Goal: Task Accomplishment & Management: Manage account settings

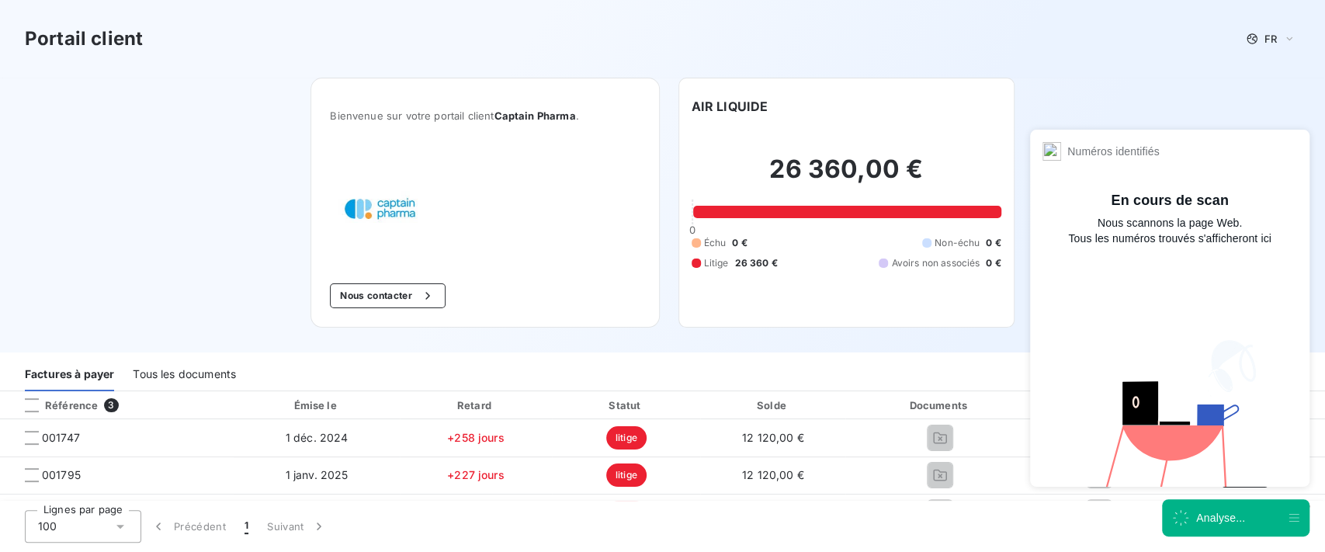
scroll to position [103, 0]
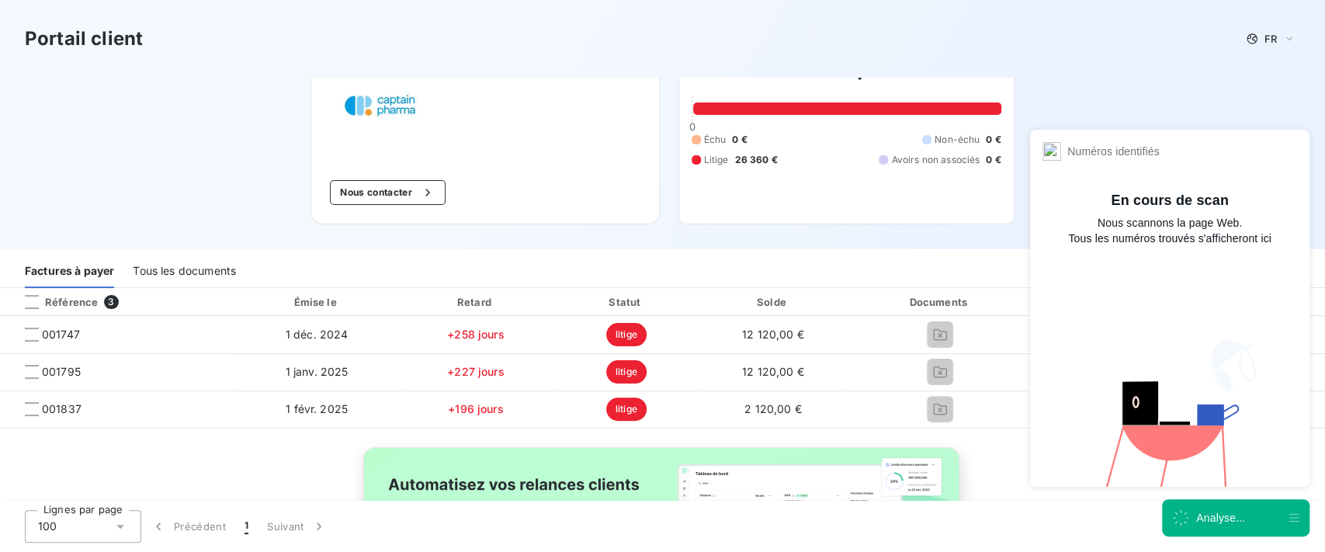
click at [182, 264] on div "Tous les documents" at bounding box center [184, 271] width 103 height 33
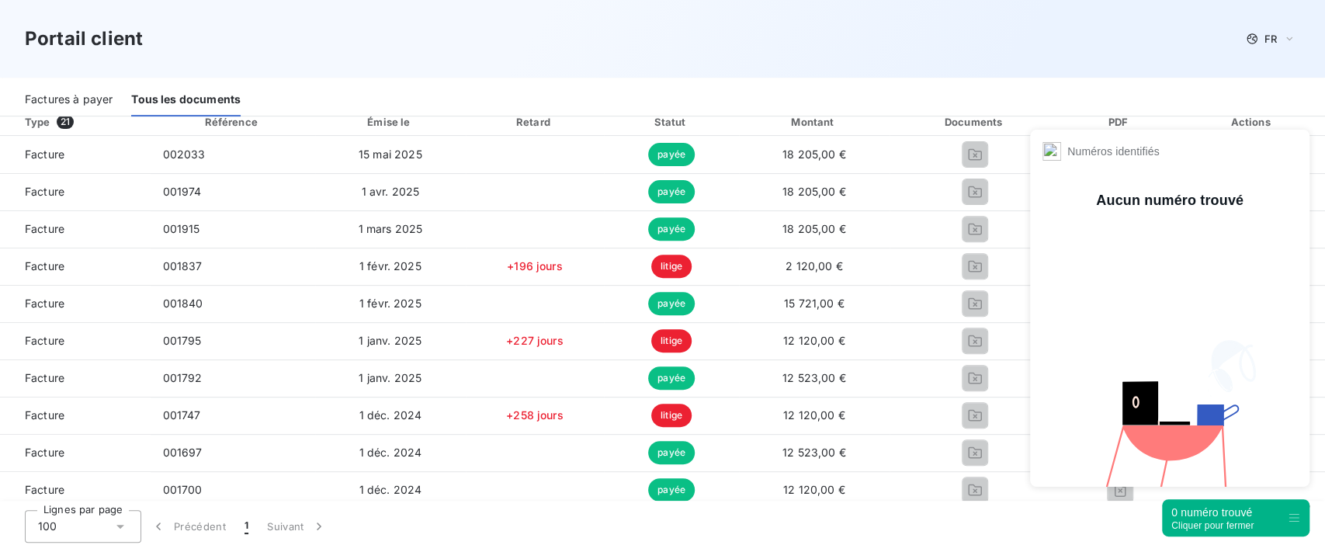
scroll to position [311, 0]
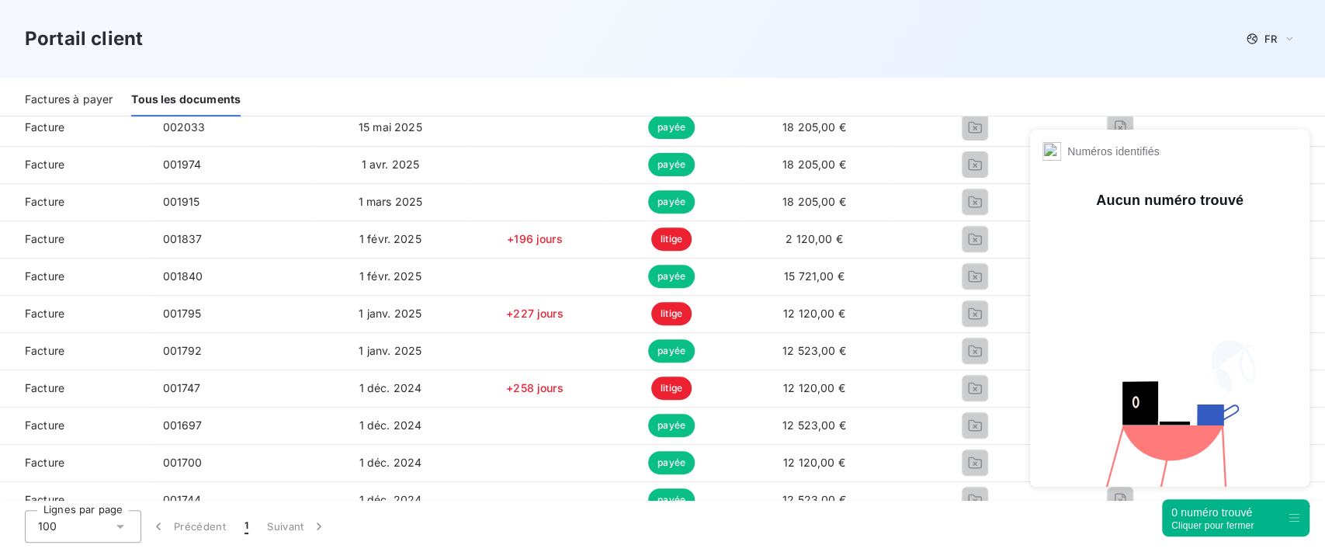
click at [1211, 516] on div "0 numéro trouvé" at bounding box center [1213, 513] width 82 height 16
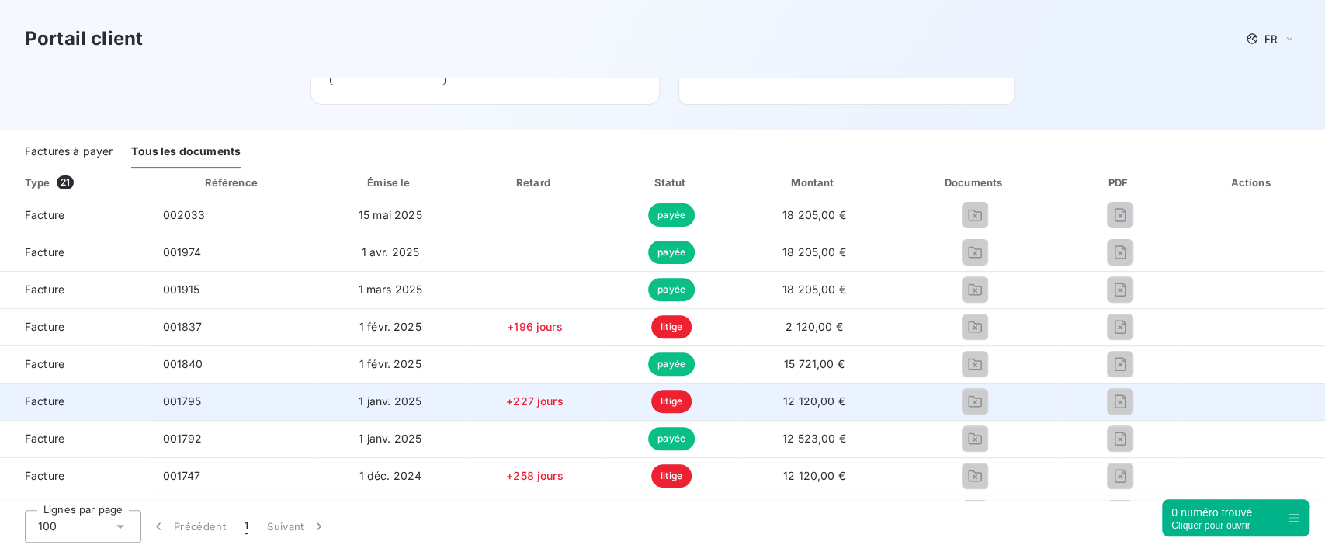
scroll to position [127, 0]
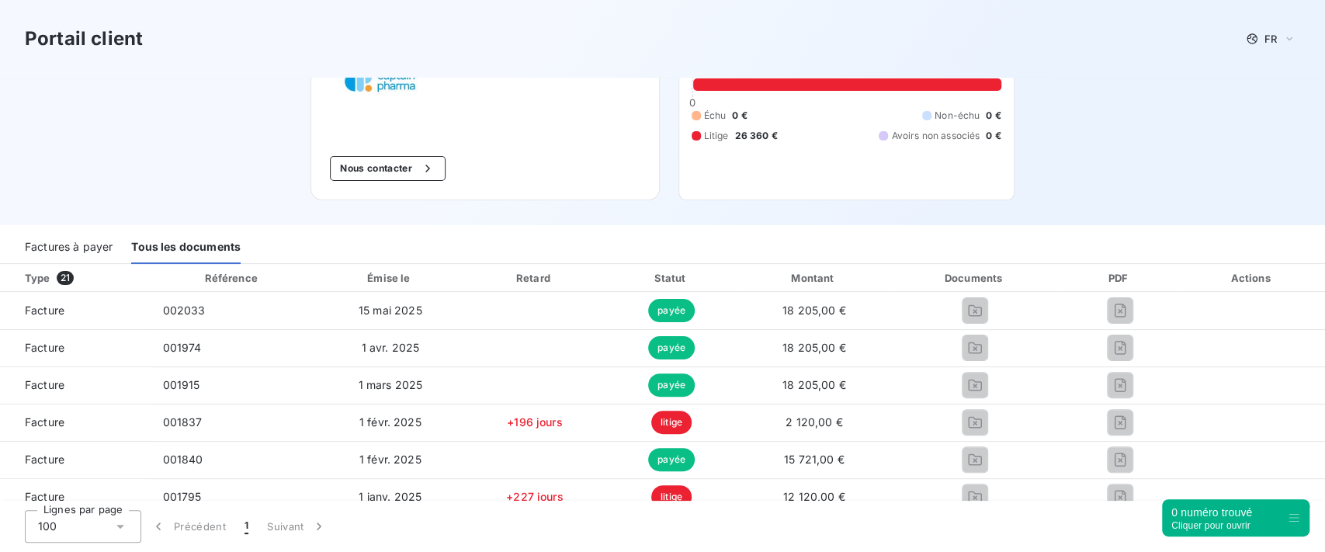
click at [93, 251] on div "Factures à payer" at bounding box center [69, 247] width 88 height 33
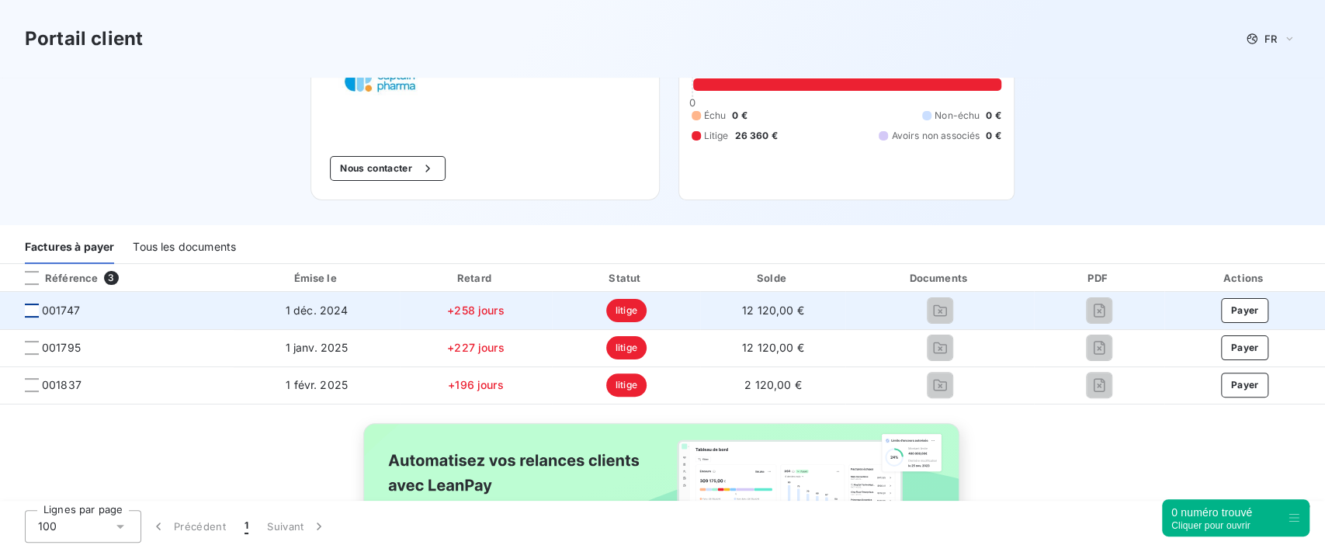
click at [36, 311] on div at bounding box center [32, 311] width 14 height 14
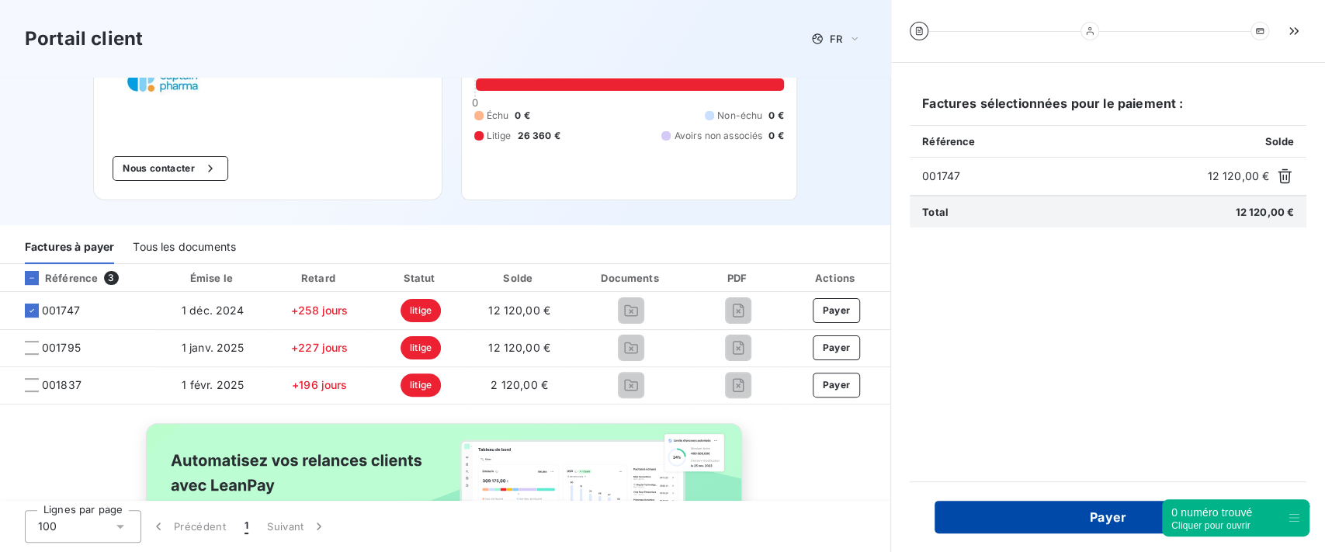
click at [1019, 514] on button "Payer" at bounding box center [1108, 517] width 347 height 33
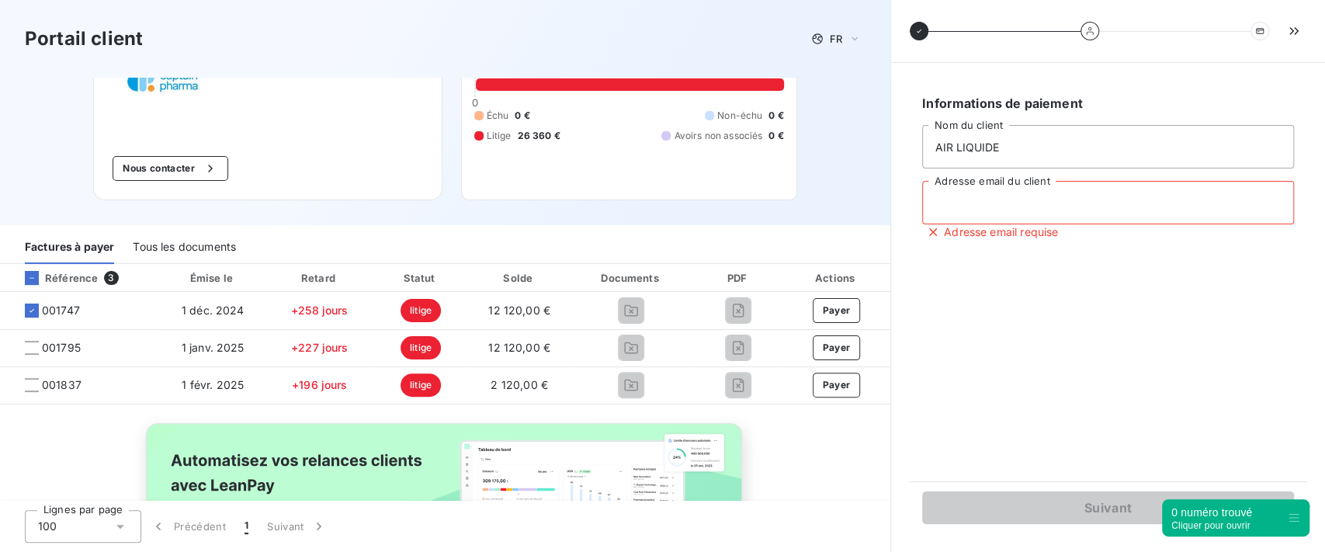
click at [1007, 205] on input "Adresse email du client" at bounding box center [1108, 202] width 372 height 43
type input "[EMAIL_ADDRESS][DOMAIN_NAME]"
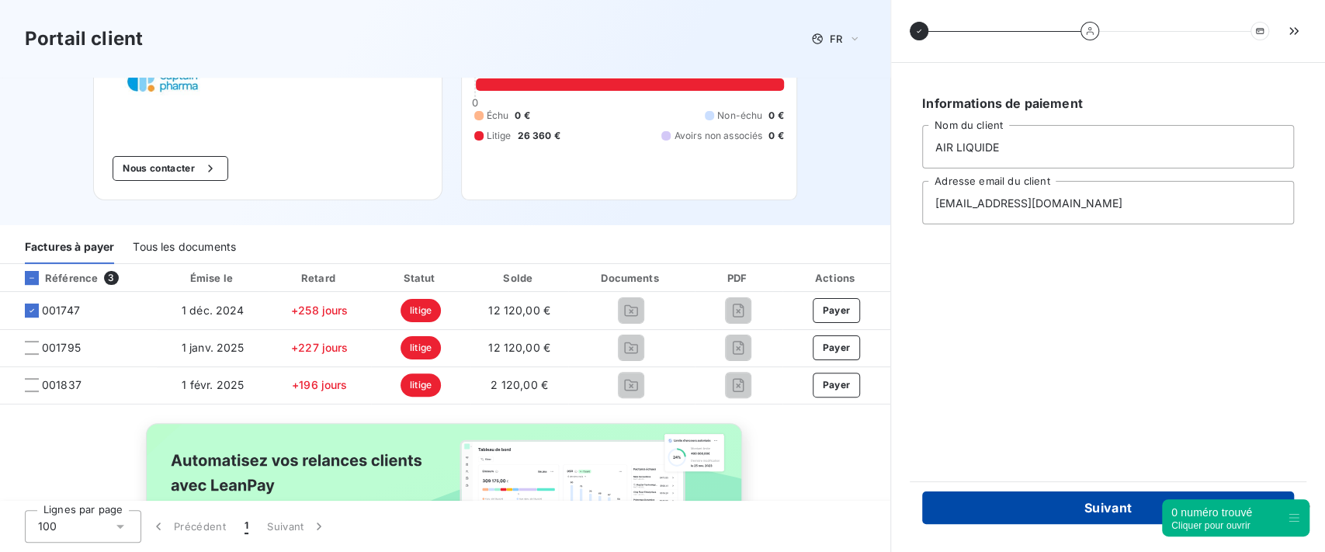
click at [1024, 508] on button "Suivant" at bounding box center [1108, 507] width 372 height 33
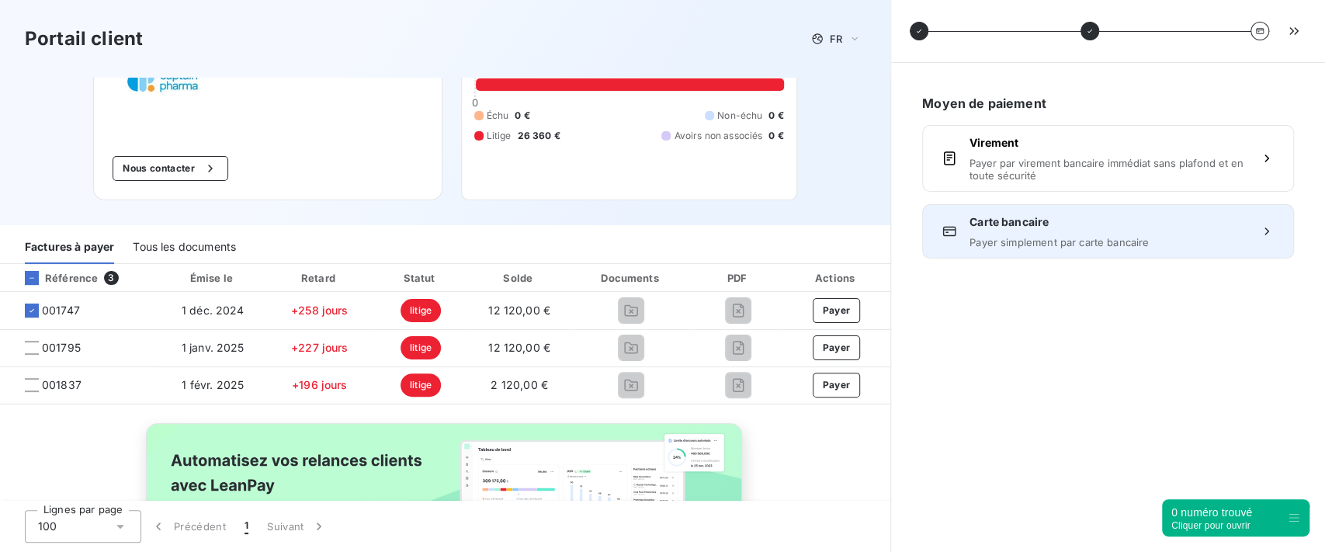
click at [1042, 248] on div "Carte bancaire Payer simplement par carte bancaire" at bounding box center [1108, 231] width 372 height 54
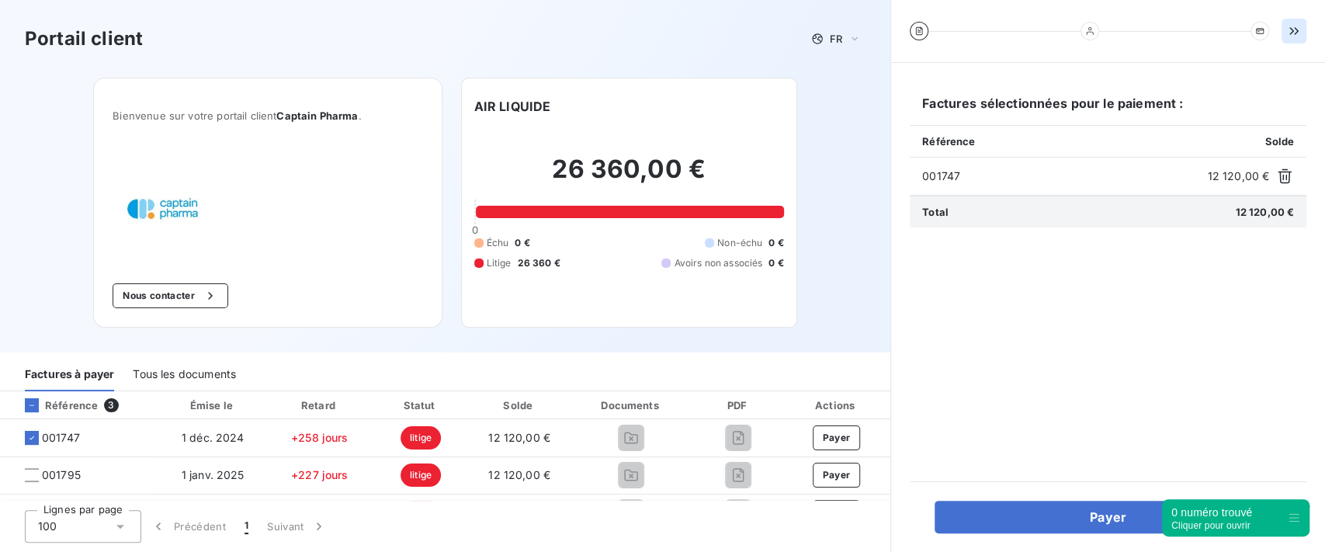
click at [1304, 36] on button "button" at bounding box center [1294, 31] width 25 height 25
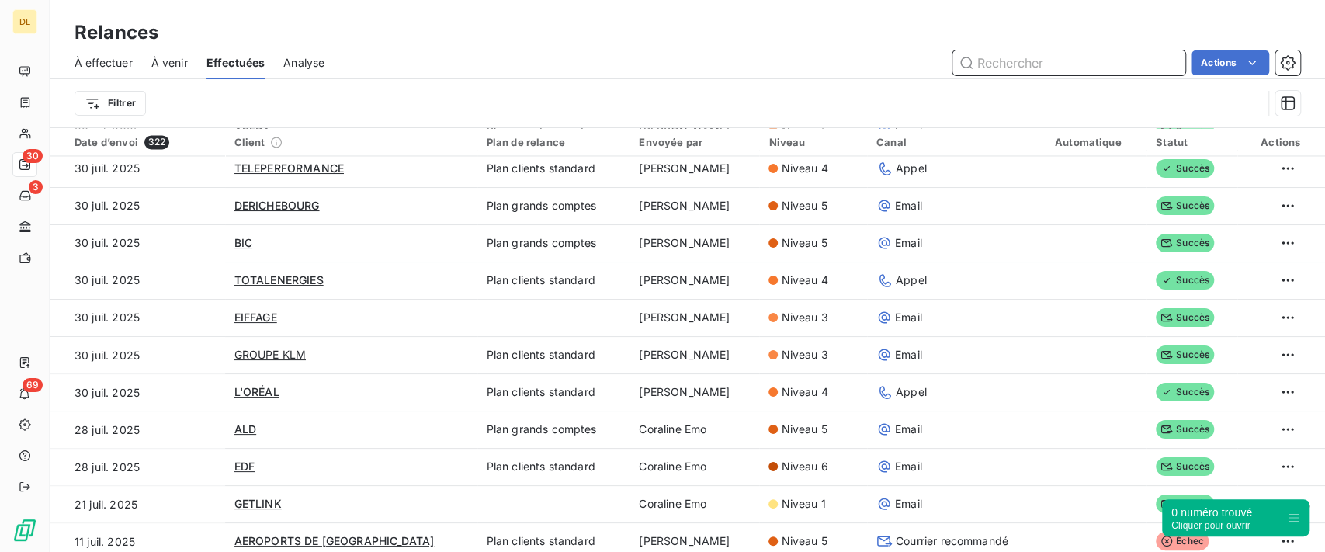
scroll to position [1449, 0]
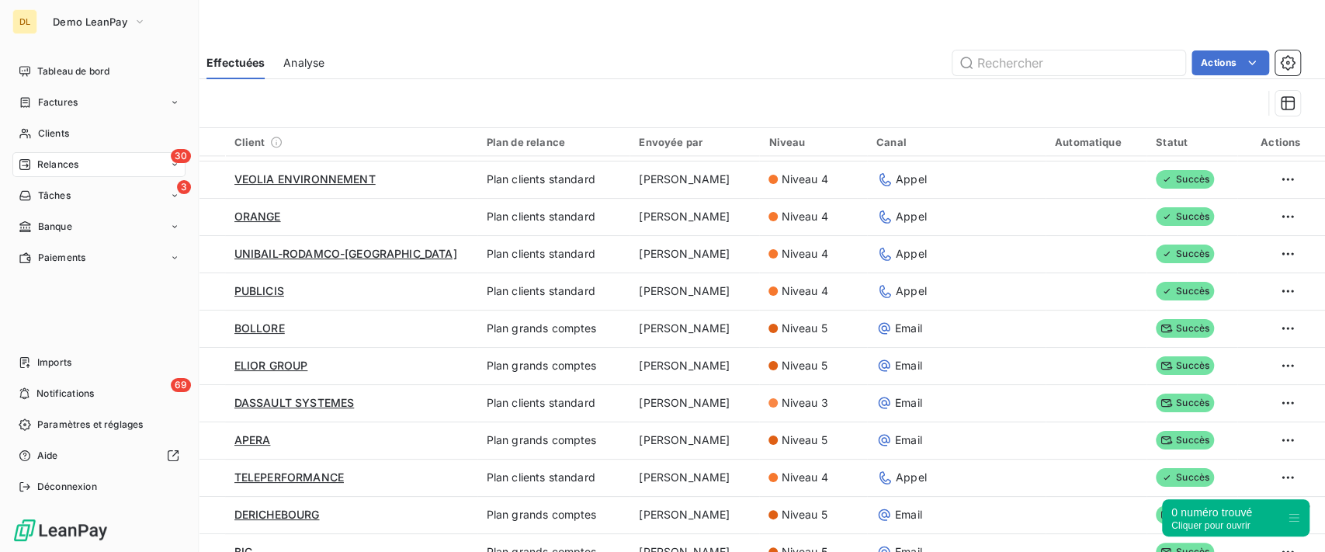
click at [22, 56] on div "DL Demo LeanPay Tableau de bord Factures Clients 30 Relances 3 Tâches Banque Pa…" at bounding box center [99, 276] width 199 height 552
click at [84, 85] on nav "Tableau de bord Factures Clients 30 Relances 3 Tâches Banque Paiements" at bounding box center [98, 164] width 173 height 211
click at [85, 71] on span "Tableau de bord" at bounding box center [73, 71] width 72 height 14
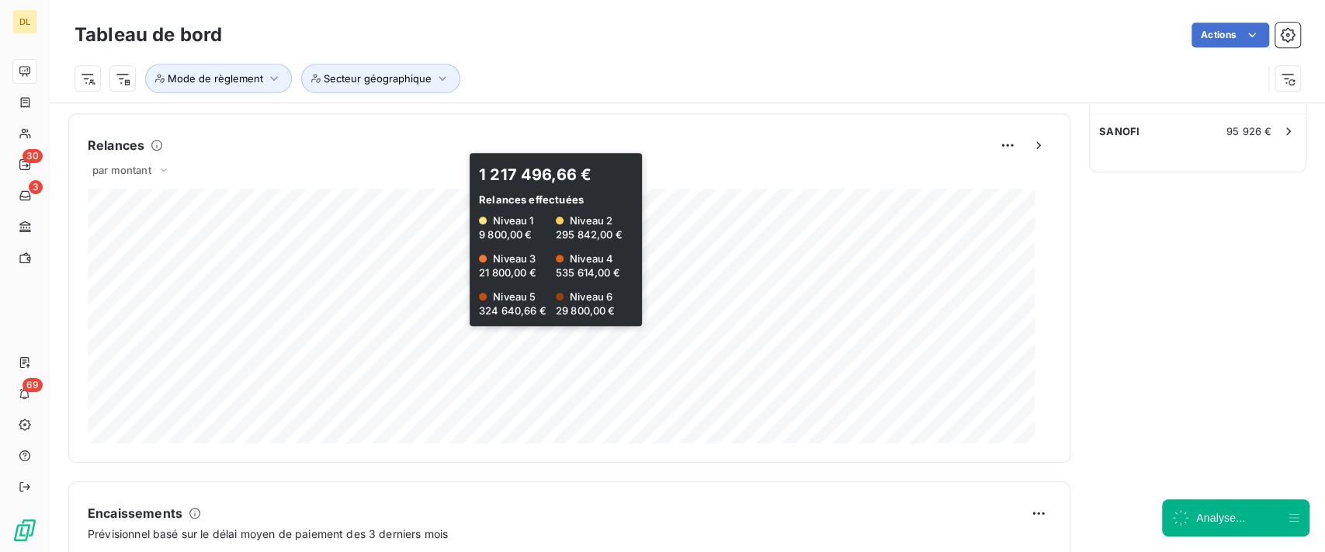
scroll to position [651, 0]
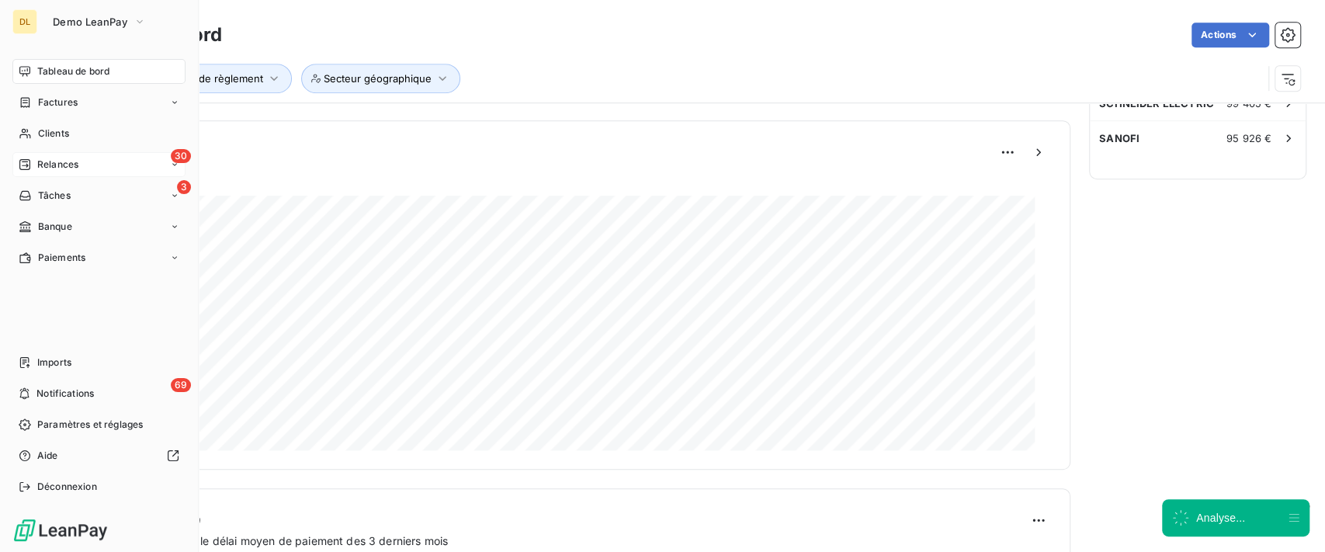
click at [28, 168] on icon at bounding box center [25, 164] width 12 height 12
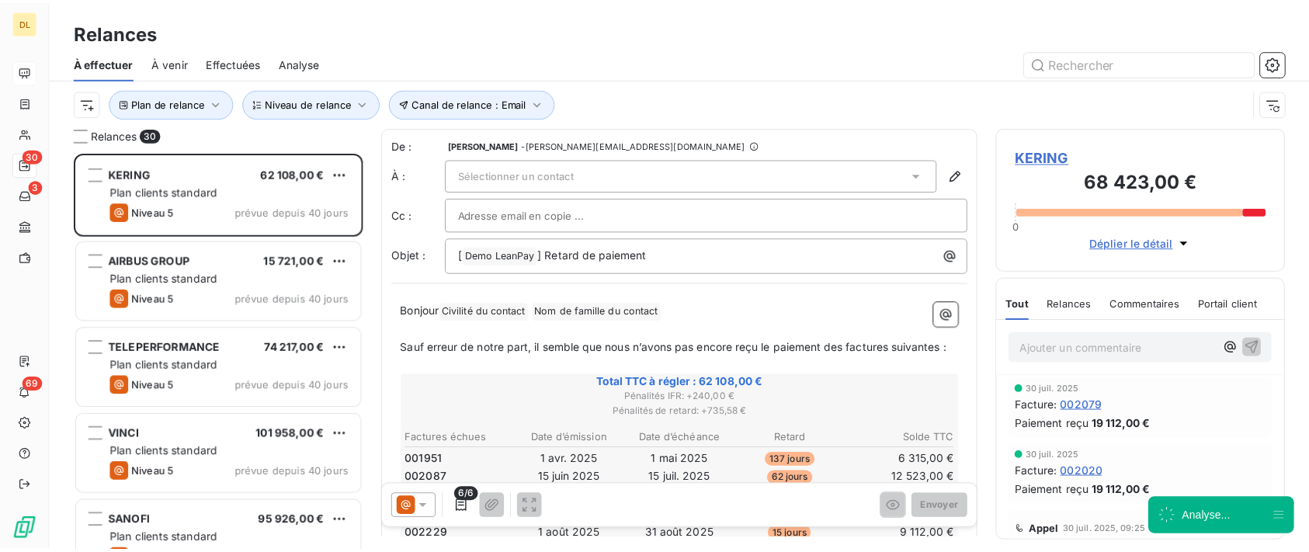
scroll to position [384, 276]
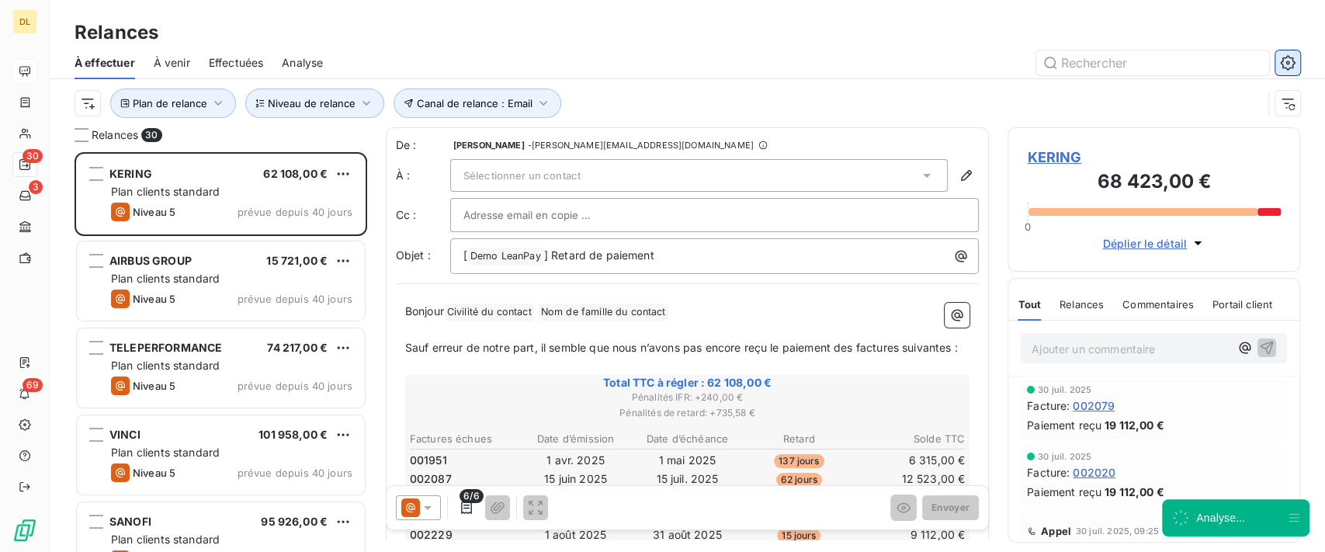
click at [1286, 61] on icon "button" at bounding box center [1288, 63] width 16 height 16
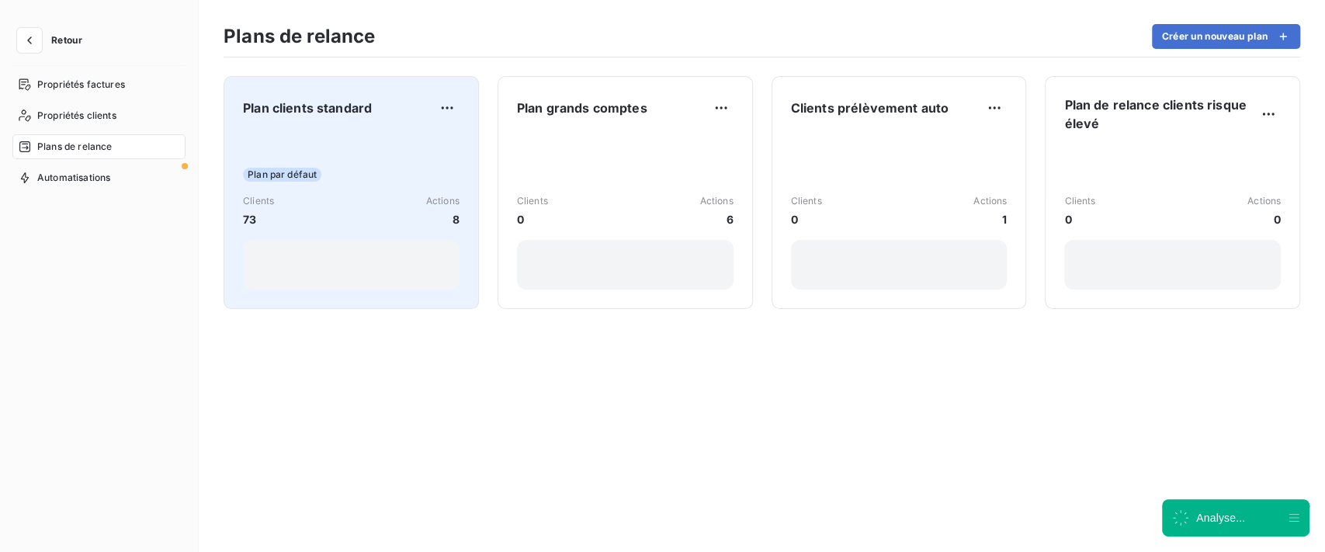
click at [440, 160] on div "Plan par défaut Clients 73 Actions 8" at bounding box center [351, 211] width 217 height 157
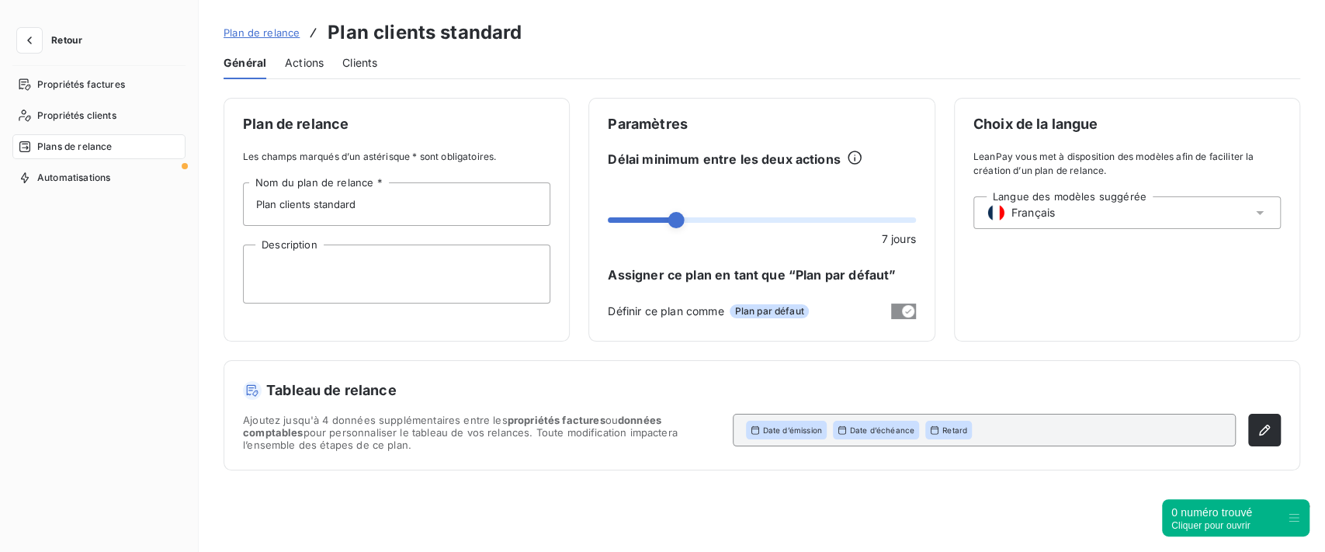
click at [316, 64] on span "Actions" at bounding box center [304, 63] width 39 height 16
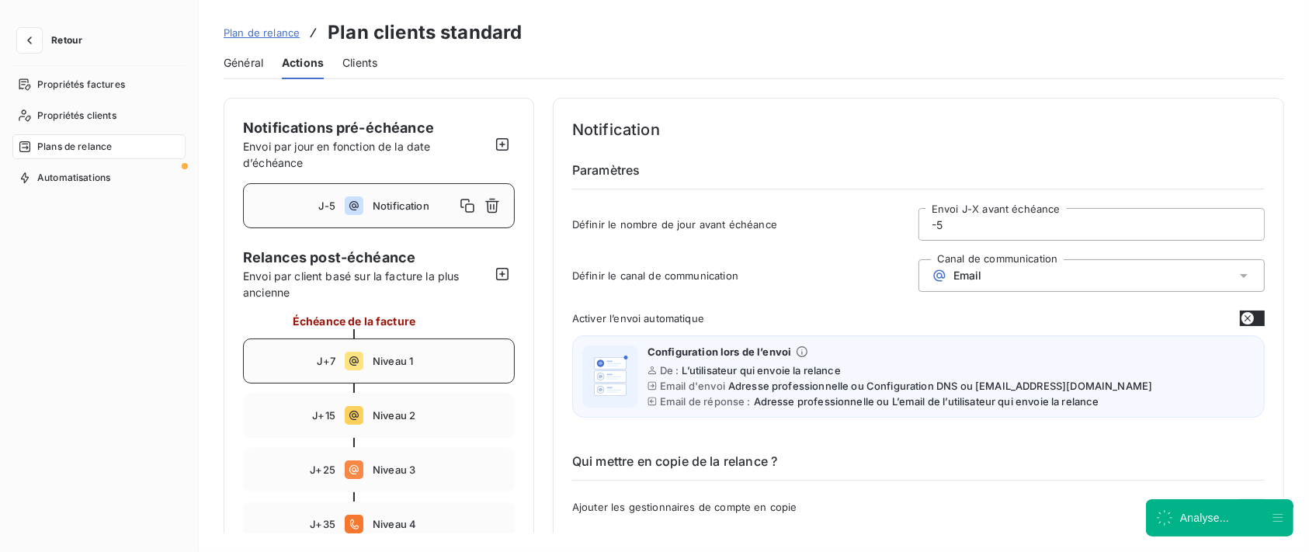
click at [425, 350] on div "J+7 Niveau 1" at bounding box center [379, 361] width 272 height 45
type input "7"
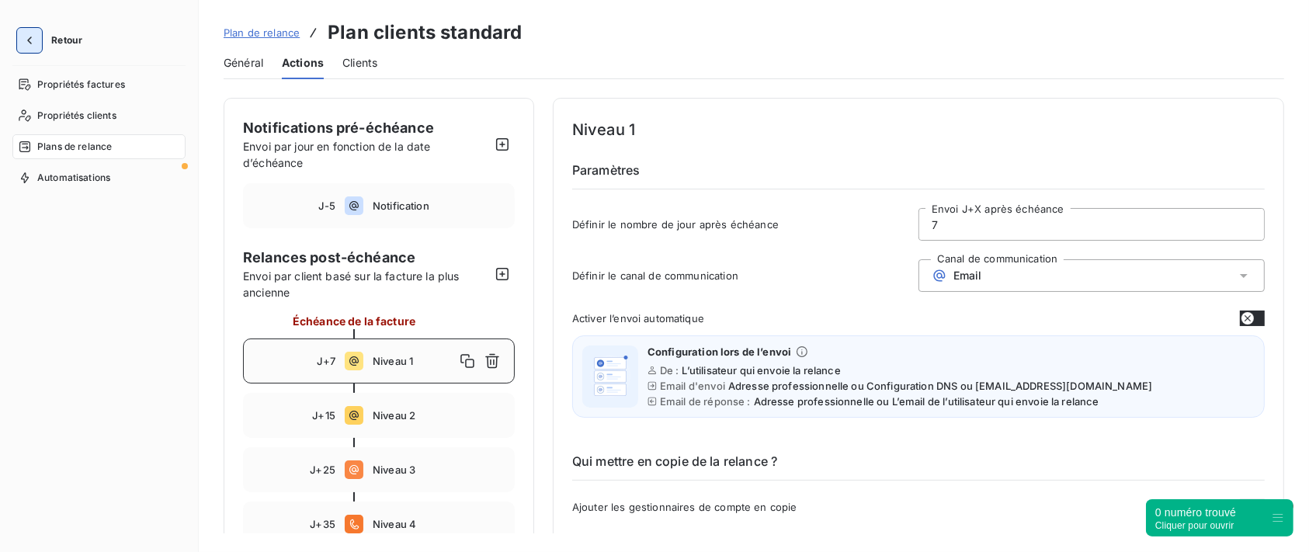
click at [35, 47] on icon "button" at bounding box center [30, 41] width 16 height 16
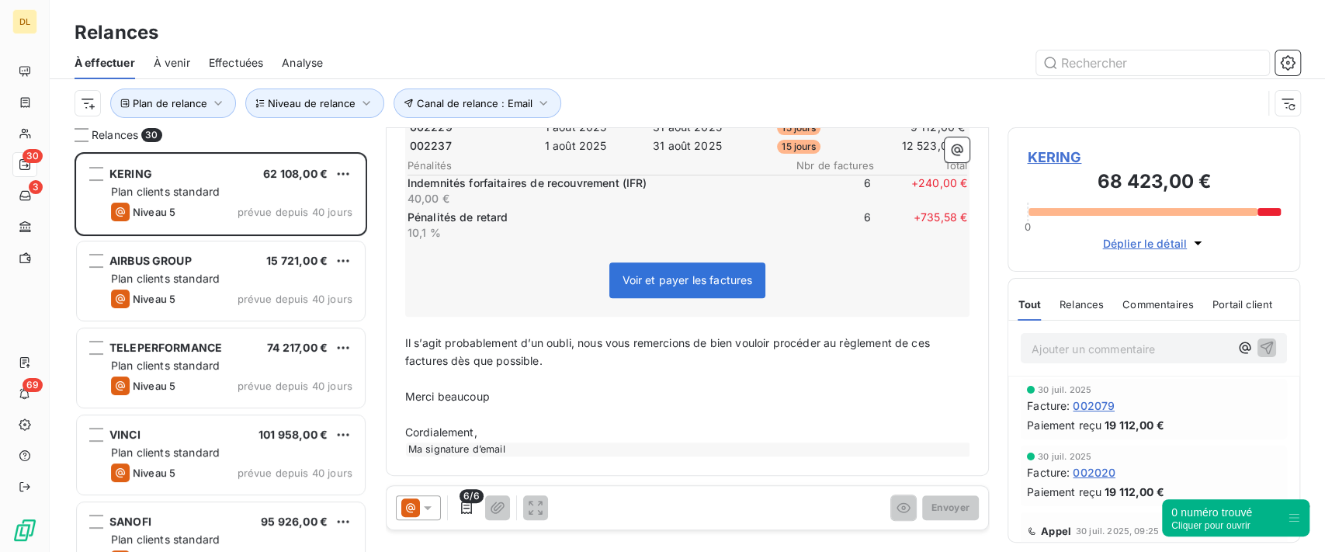
scroll to position [311, 0]
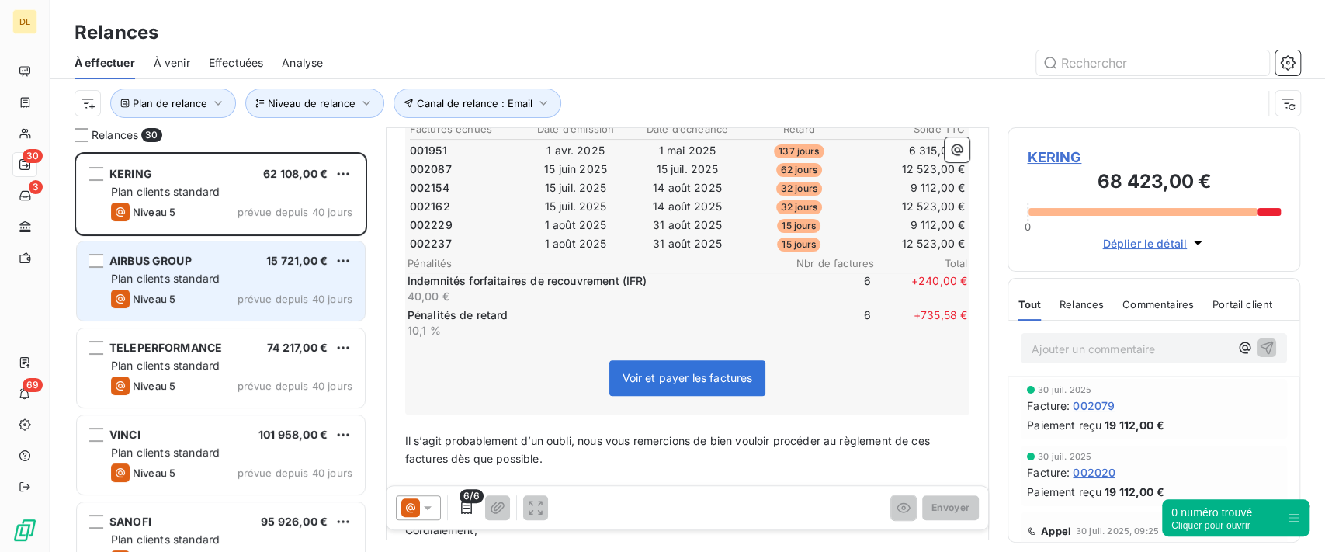
click at [250, 276] on div "Plan clients standard" at bounding box center [231, 279] width 241 height 16
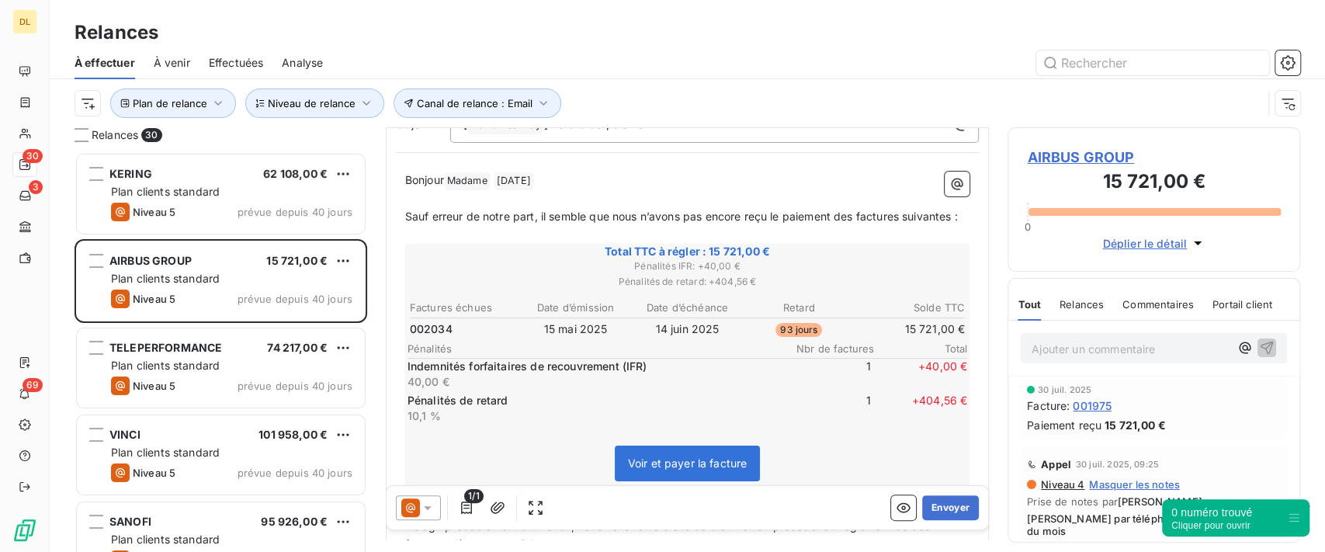
scroll to position [207, 0]
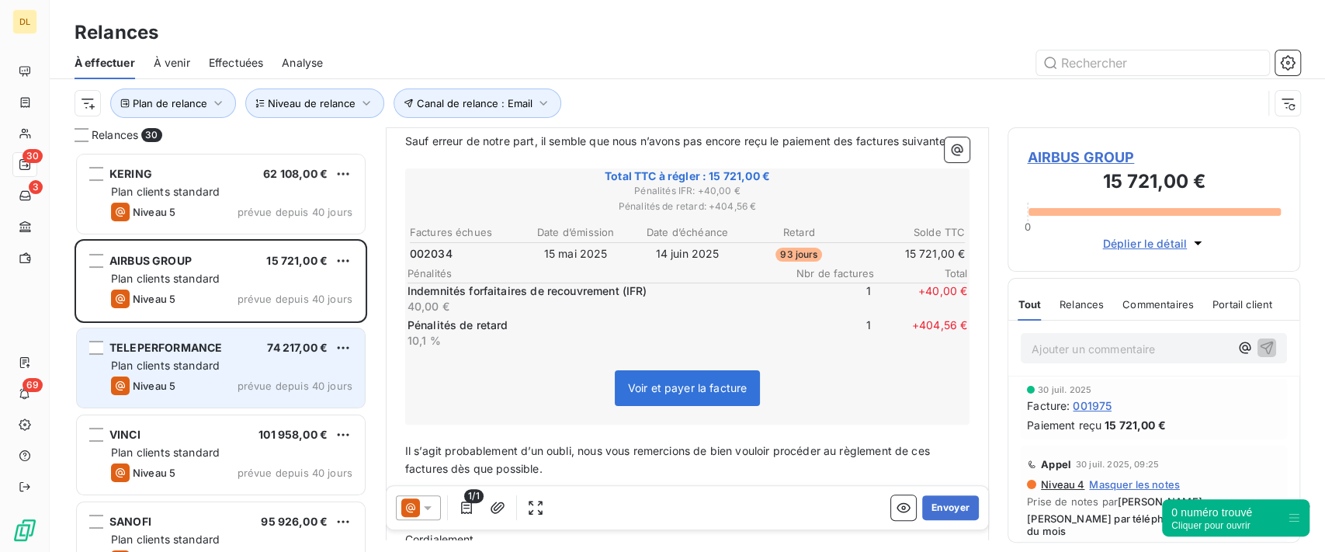
click at [272, 377] on div "Niveau 5 prévue depuis 40 jours" at bounding box center [231, 386] width 241 height 19
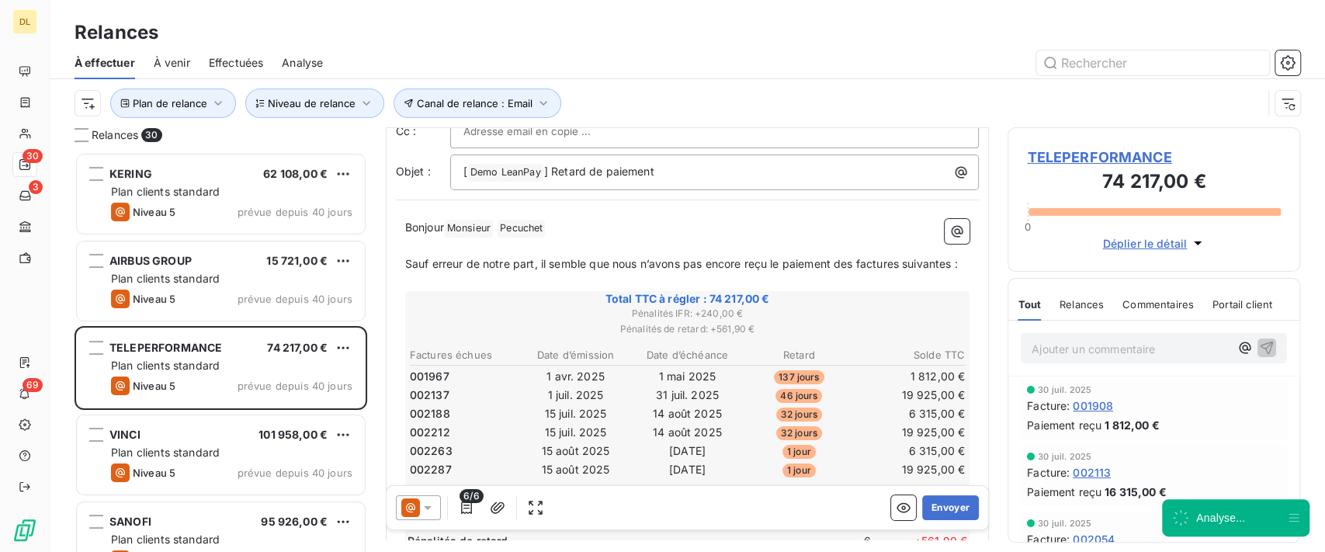
scroll to position [311, 0]
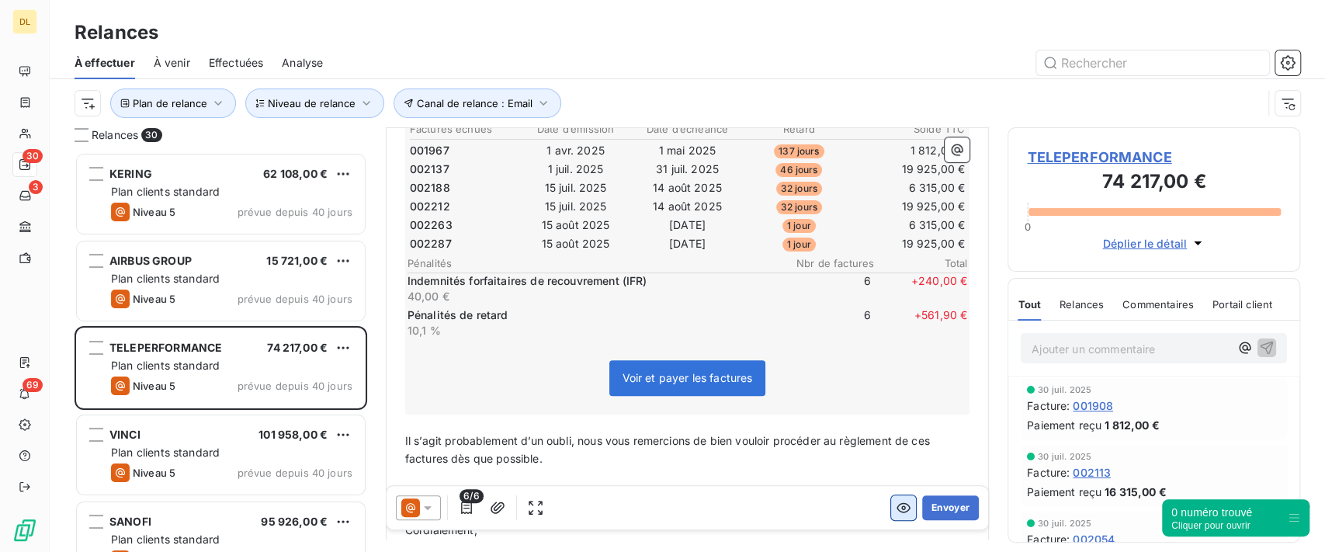
click at [896, 511] on icon "button" at bounding box center [904, 508] width 16 height 16
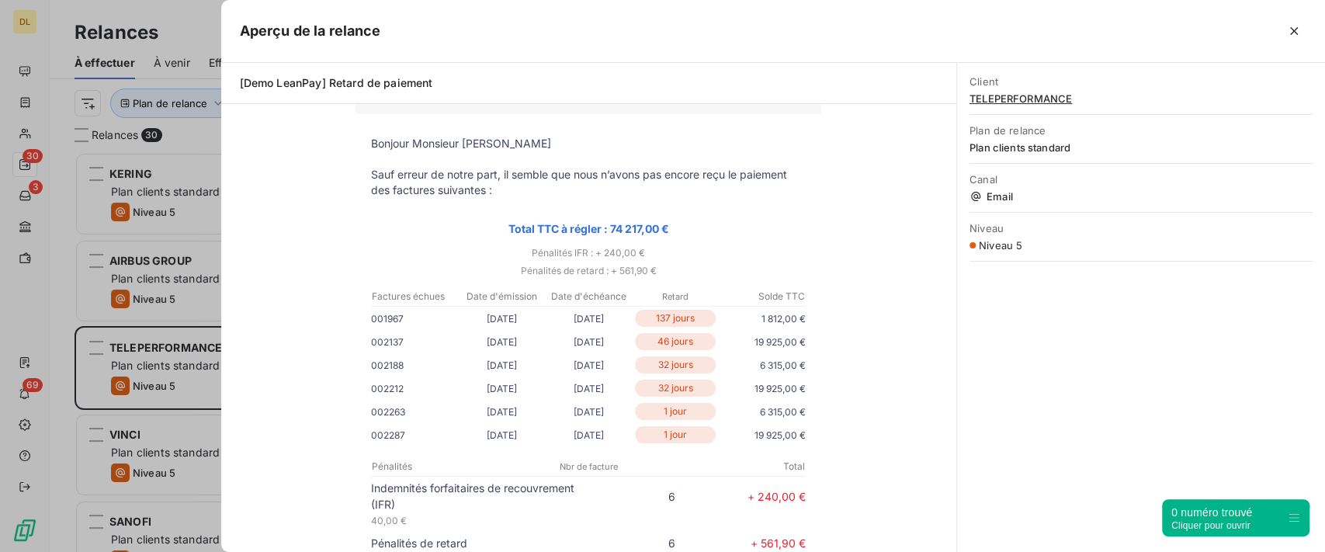
scroll to position [178, 0]
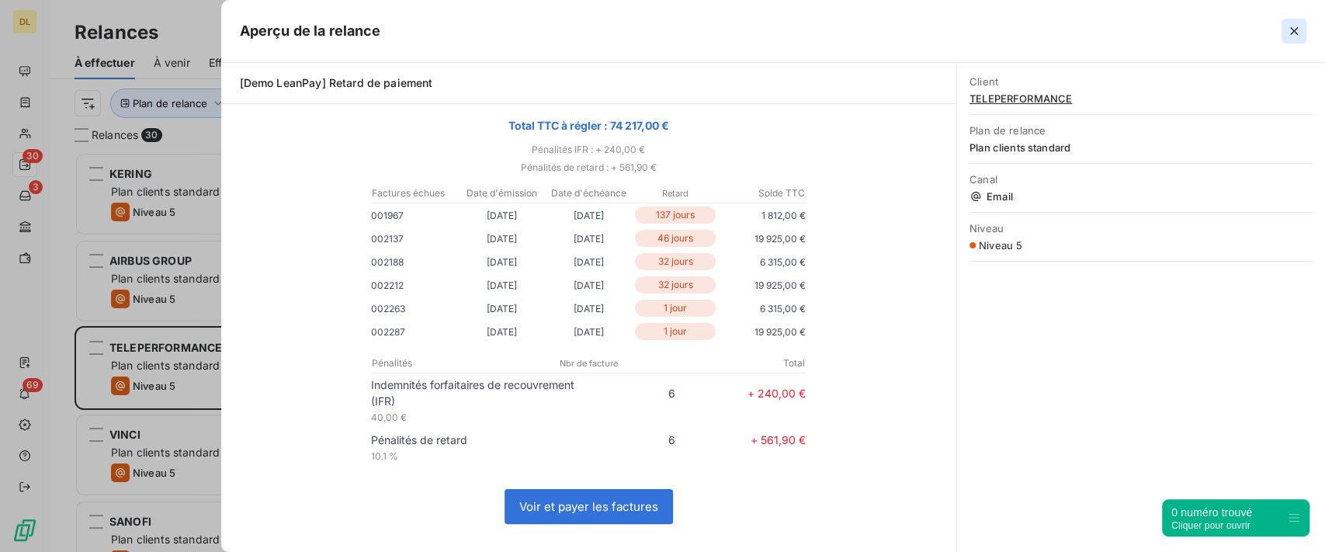
click at [1288, 27] on icon "button" at bounding box center [1295, 31] width 16 height 16
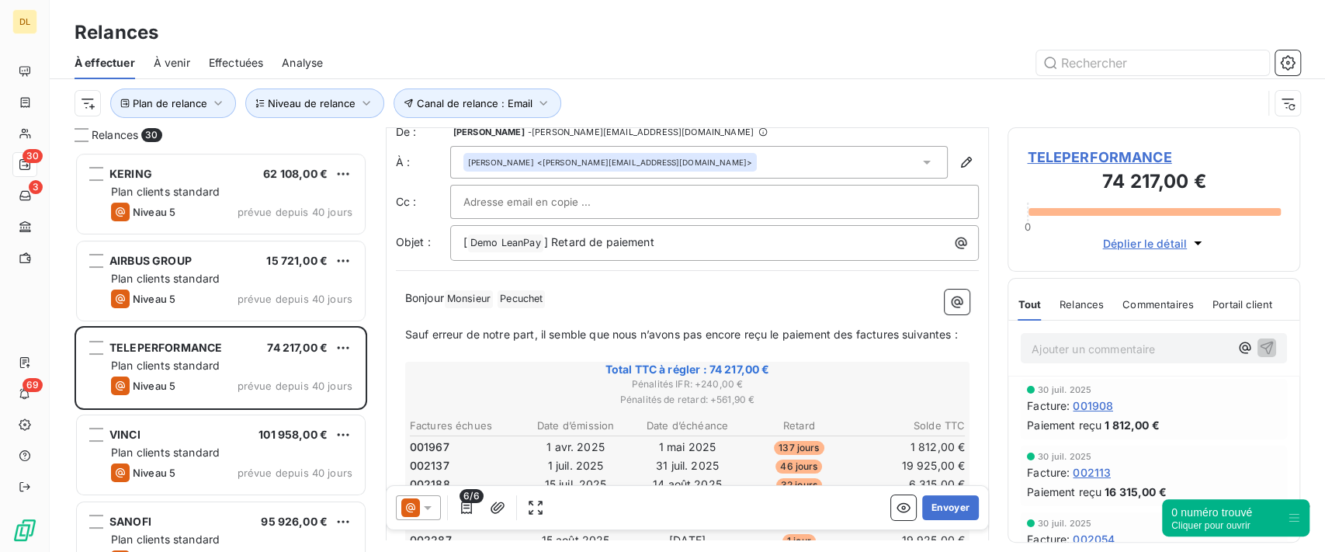
scroll to position [0, 0]
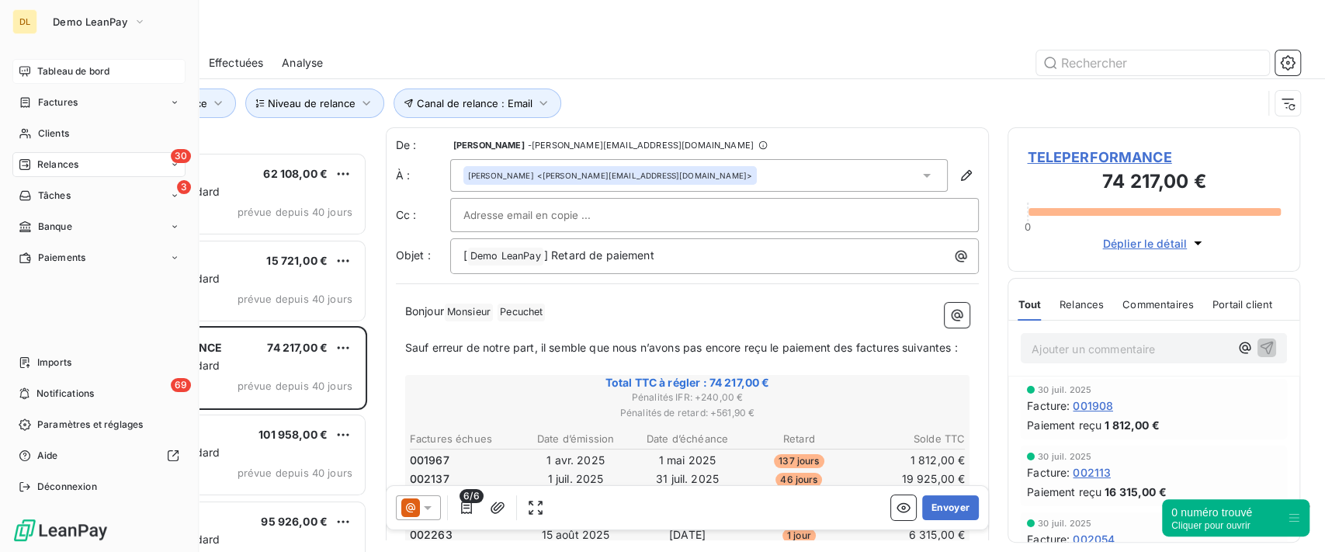
click at [37, 78] on span "Tableau de bord" at bounding box center [73, 71] width 72 height 14
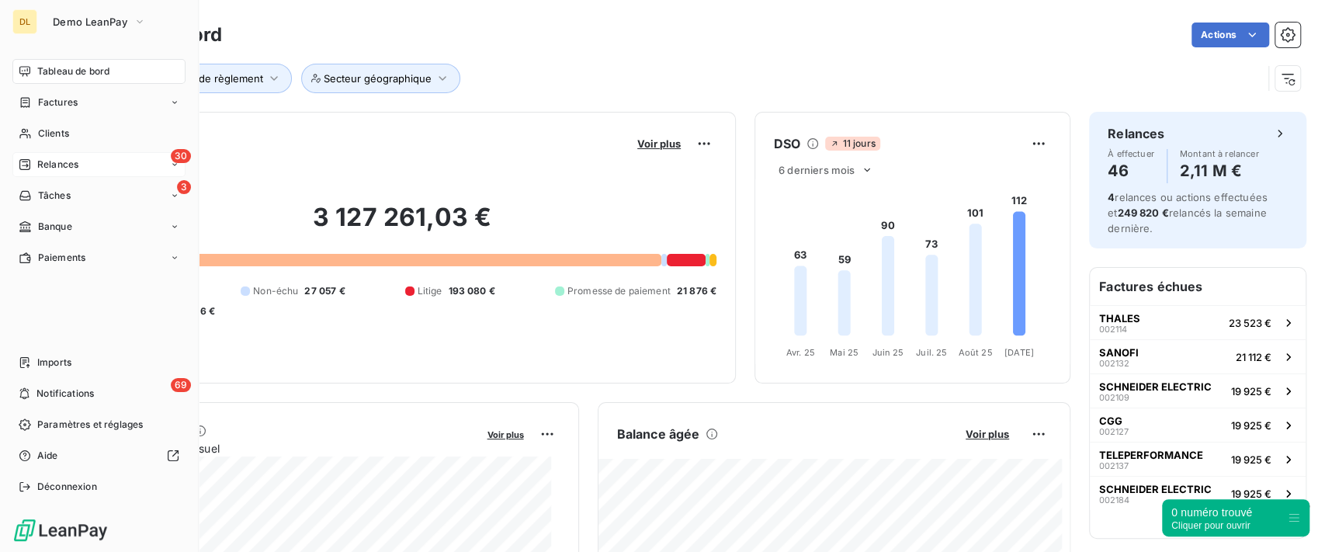
click at [103, 171] on div "30 Relances" at bounding box center [98, 164] width 173 height 25
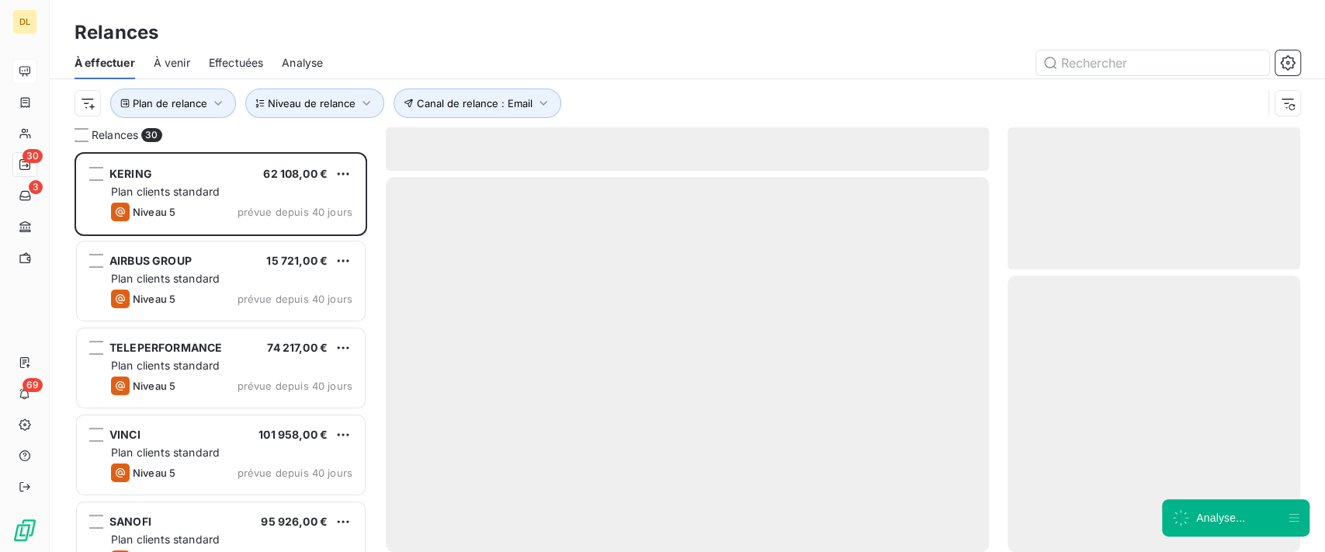
scroll to position [384, 276]
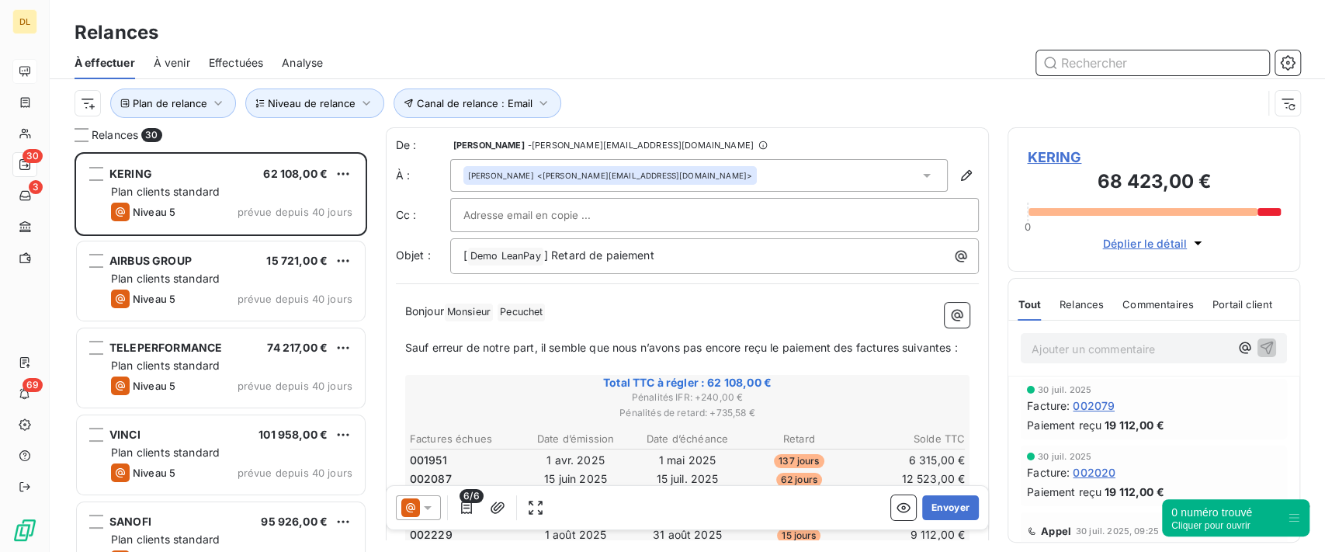
click at [261, 65] on span "Effectuées" at bounding box center [236, 63] width 55 height 16
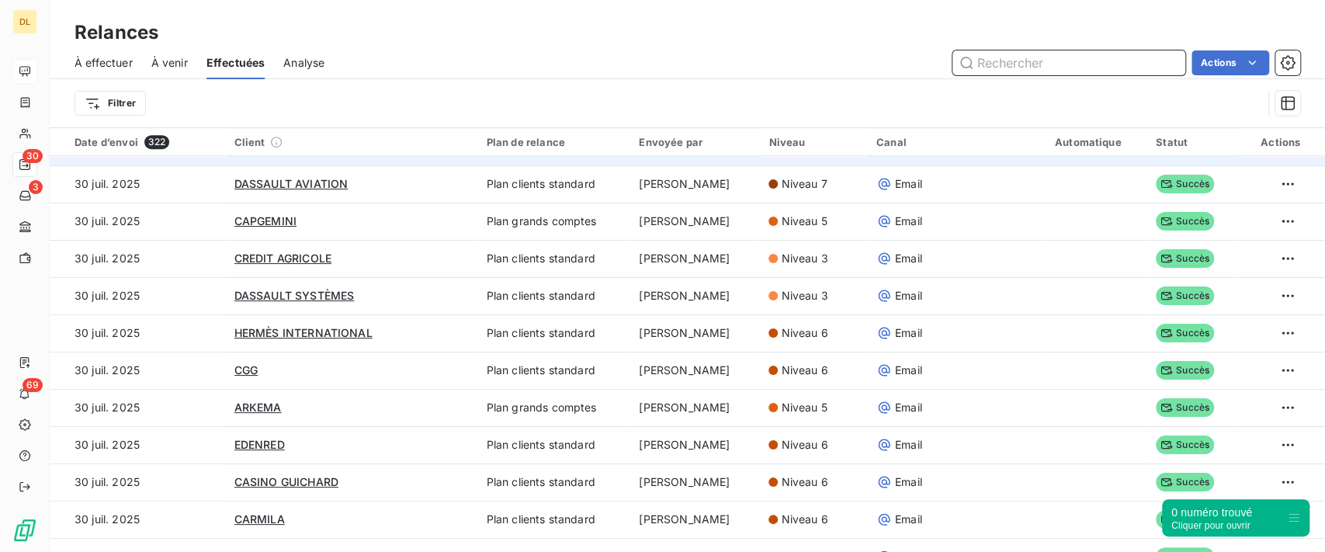
scroll to position [581, 0]
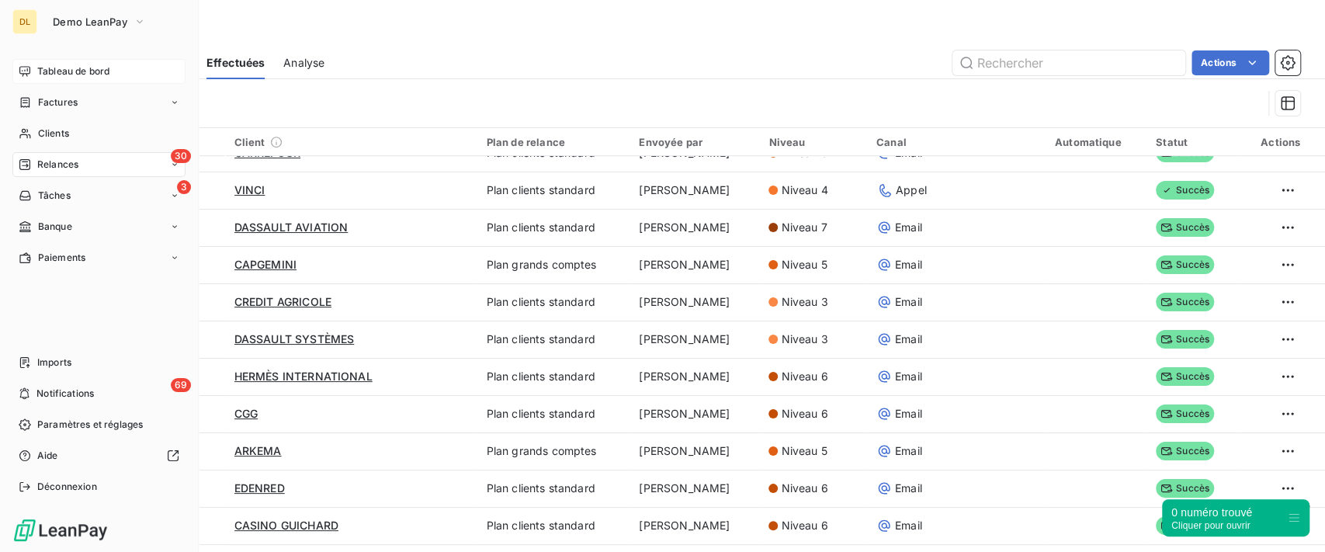
click at [23, 78] on div "Tableau de bord" at bounding box center [98, 71] width 173 height 25
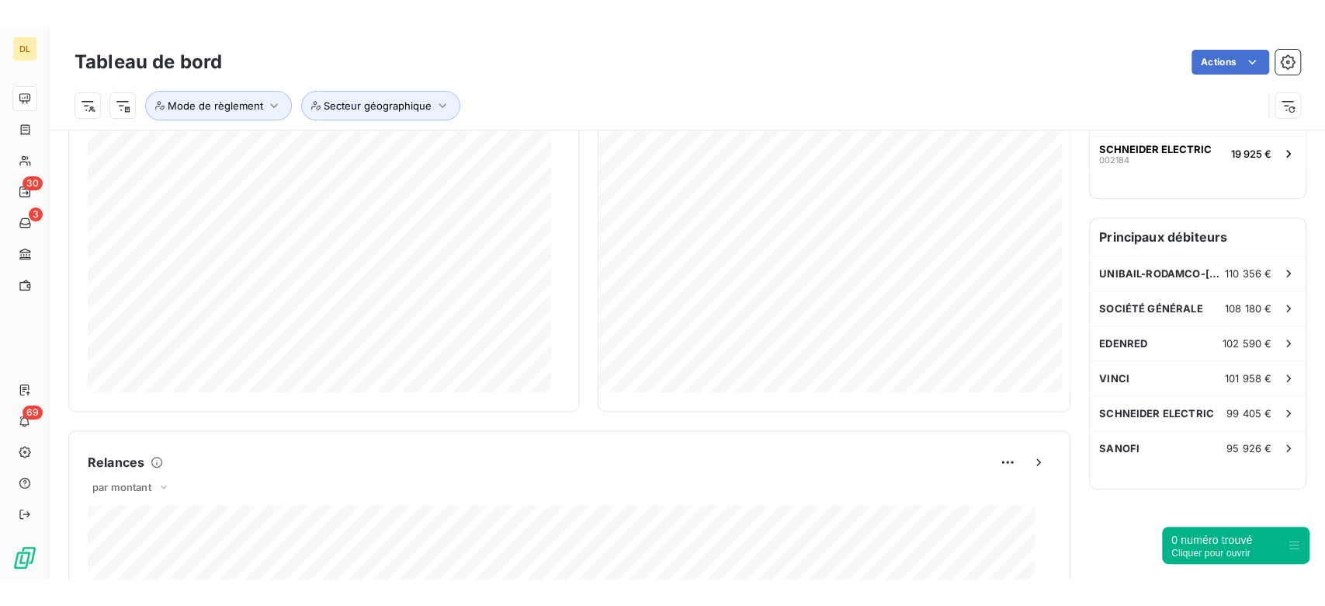
scroll to position [369, 0]
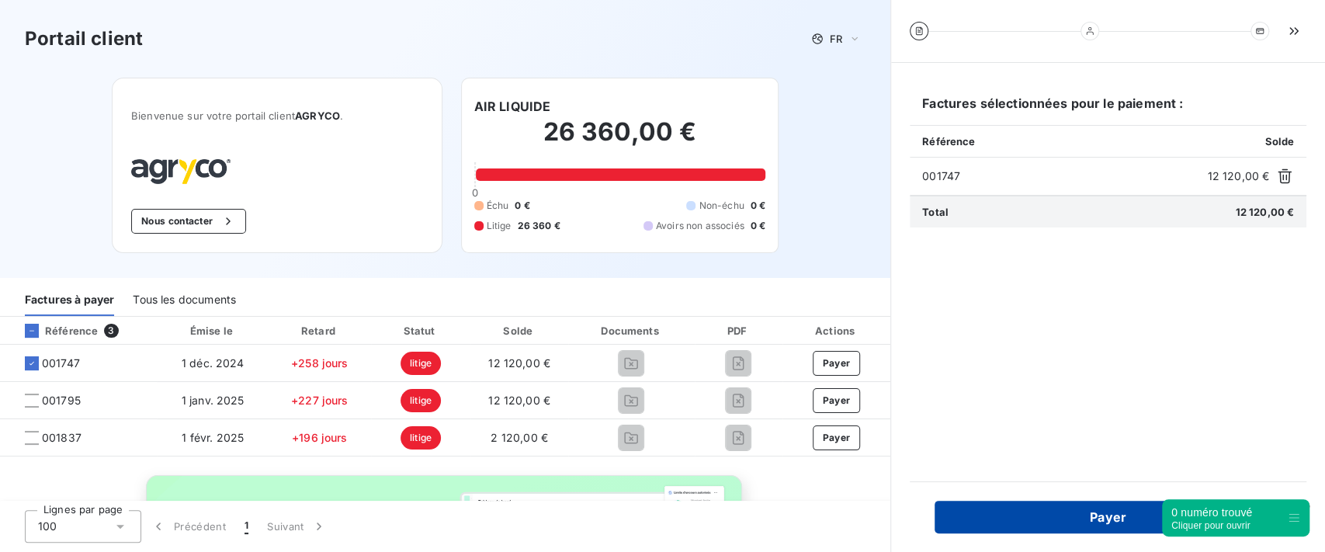
click at [1050, 514] on button "Payer" at bounding box center [1108, 517] width 347 height 33
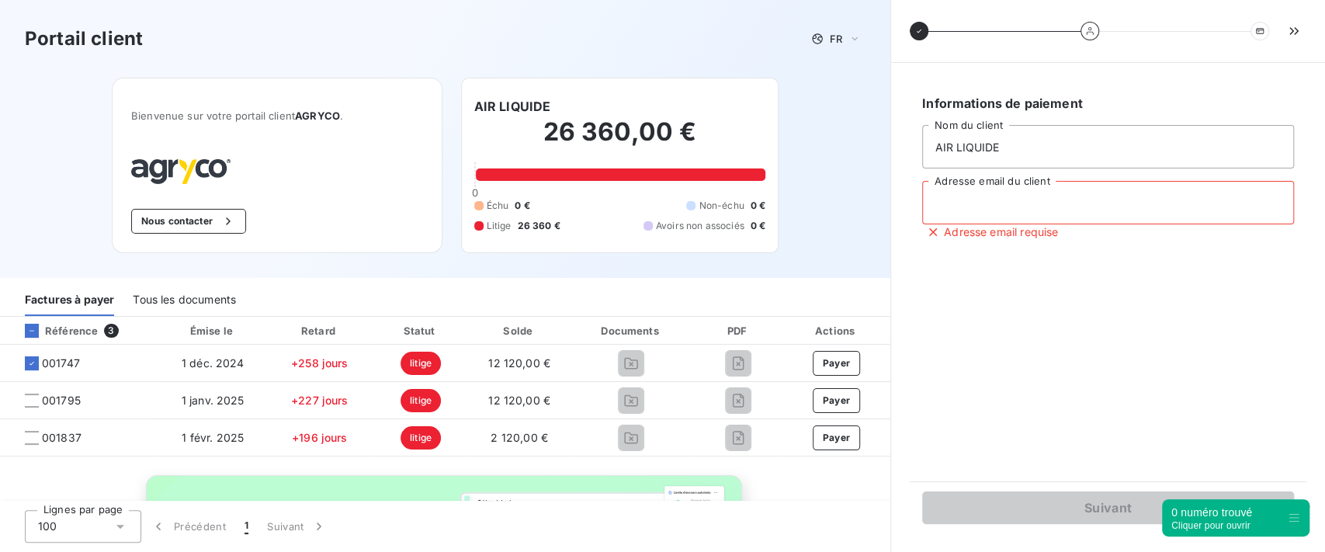
click at [971, 199] on input "Adresse email du client" at bounding box center [1108, 202] width 372 height 43
drag, startPoint x: 882, startPoint y: 201, endPoint x: 801, endPoint y: 200, distance: 80.8
click at [801, 200] on div "Portail client FR Bienvenue sur votre portail client AGRYCO . Nous contacter AI…" at bounding box center [662, 276] width 1325 height 552
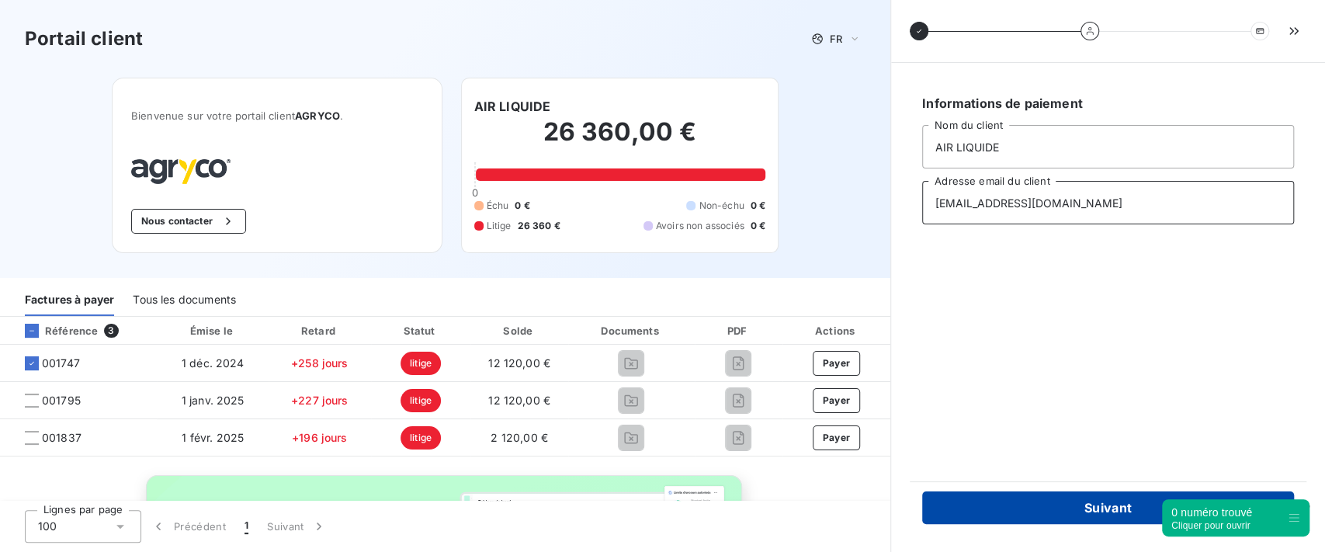
type input "antoine@gmail.com"
click at [990, 506] on button "Suivant" at bounding box center [1108, 507] width 372 height 33
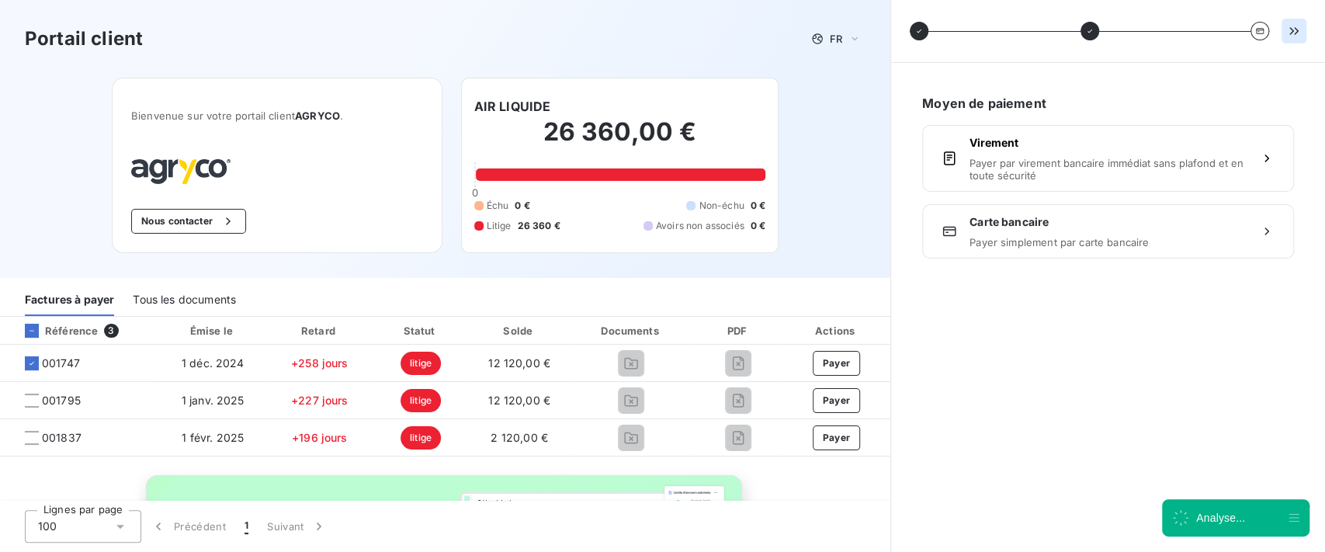
click at [1301, 29] on icon "button" at bounding box center [1295, 31] width 16 height 16
